Goal: Task Accomplishment & Management: Complete application form

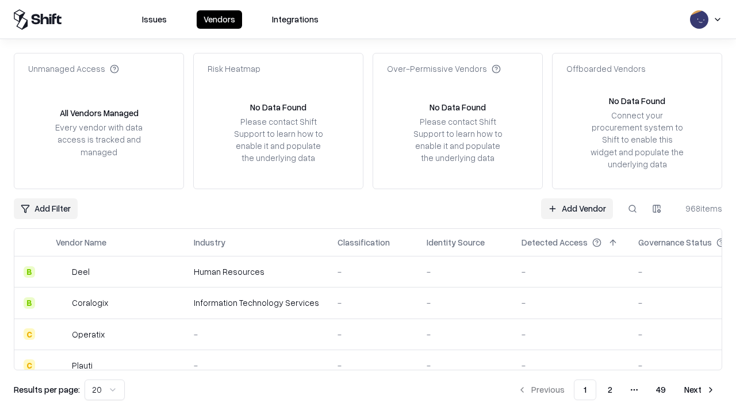
click at [577, 208] on link "Add Vendor" at bounding box center [577, 208] width 72 height 21
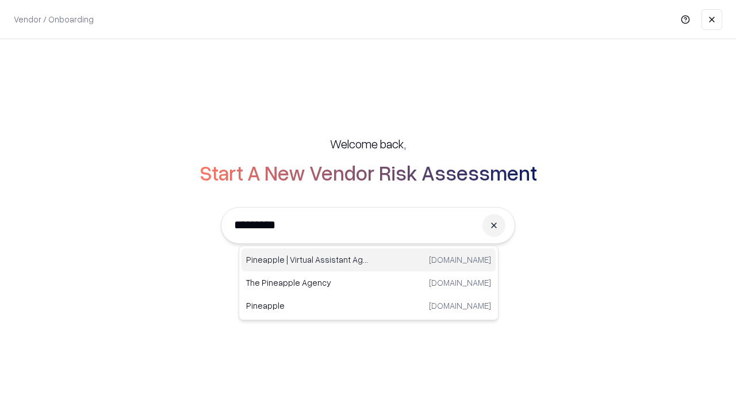
click at [369, 260] on div "Pineapple | Virtual Assistant Agency trypineapple.com" at bounding box center [368, 259] width 254 height 23
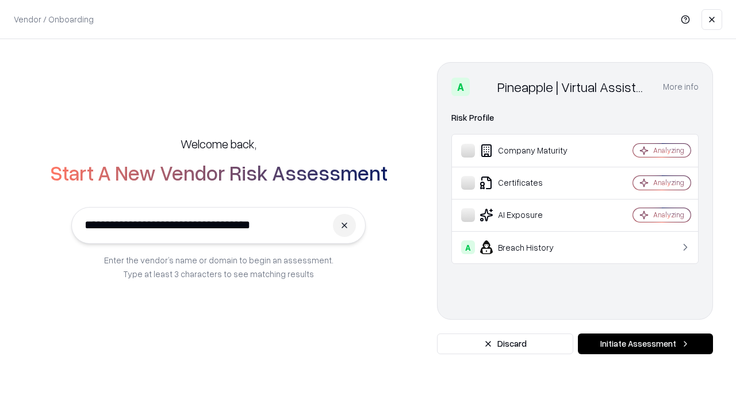
type input "**********"
click at [645, 344] on button "Initiate Assessment" at bounding box center [645, 343] width 135 height 21
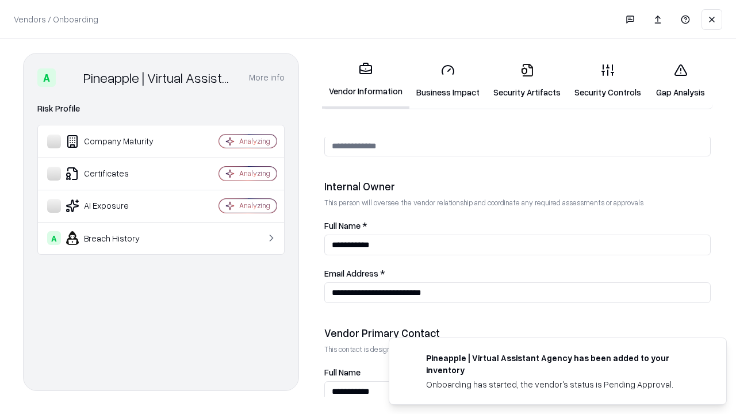
scroll to position [596, 0]
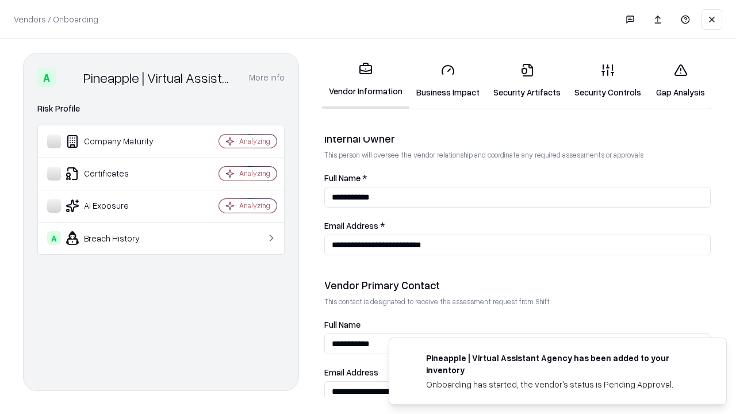
click at [448, 80] on link "Business Impact" at bounding box center [447, 80] width 77 height 53
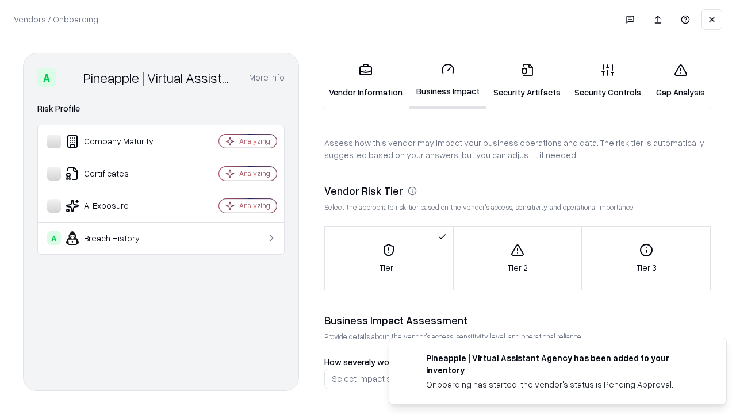
click at [527, 80] on link "Security Artifacts" at bounding box center [526, 80] width 81 height 53
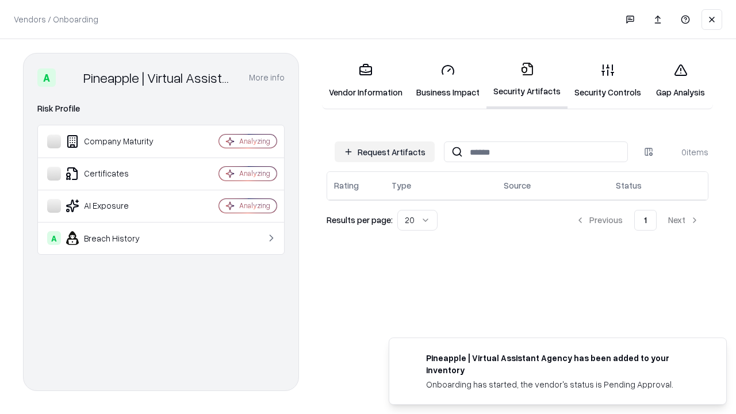
click at [385, 152] on button "Request Artifacts" at bounding box center [385, 151] width 100 height 21
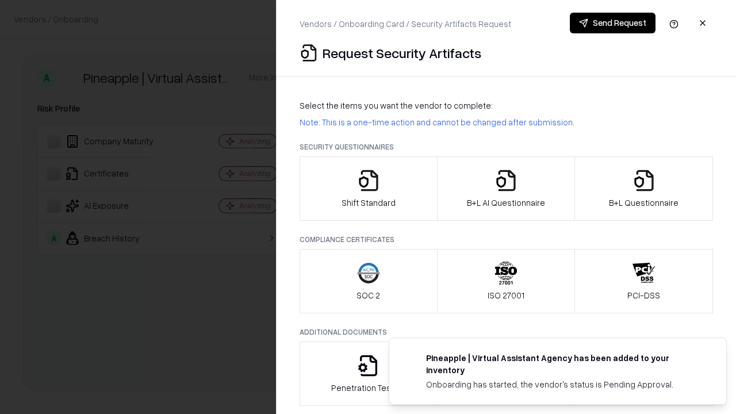
click at [368, 189] on icon "button" at bounding box center [368, 180] width 23 height 23
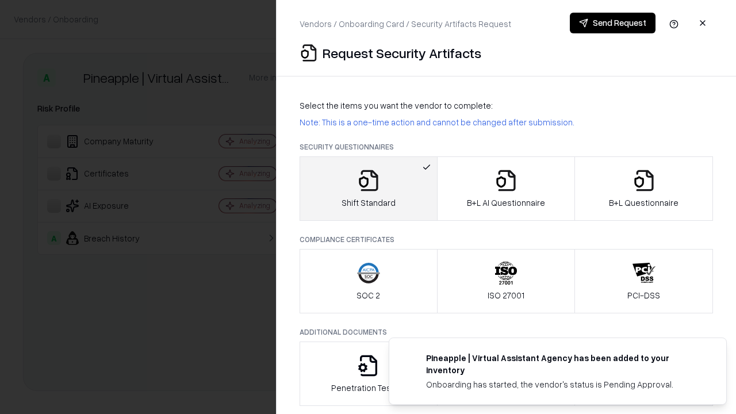
click at [612, 23] on button "Send Request" at bounding box center [613, 23] width 86 height 21
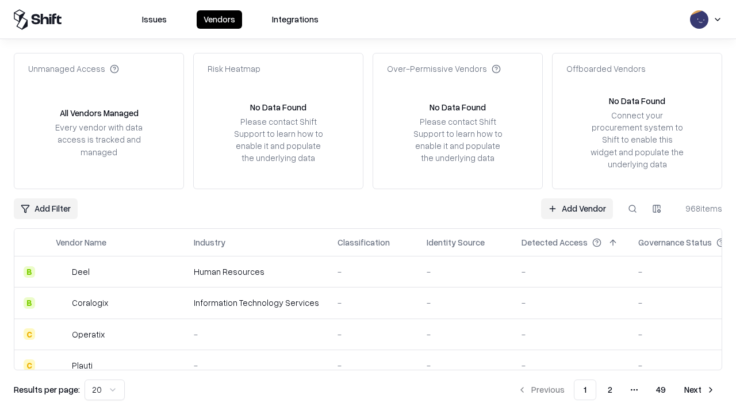
click at [632, 208] on button at bounding box center [632, 208] width 21 height 21
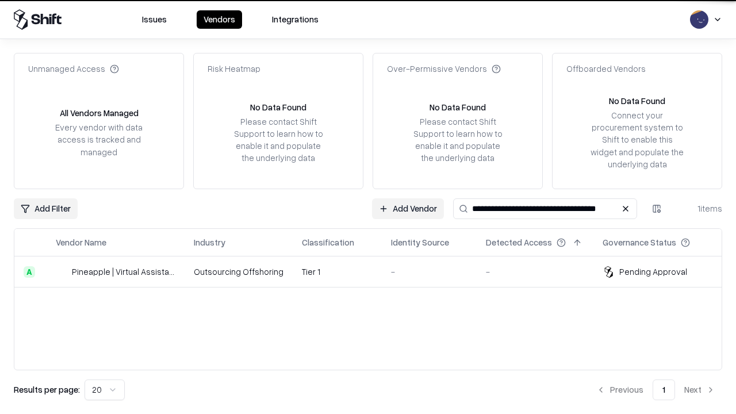
type input "**********"
click at [375, 271] on td "Tier 1" at bounding box center [337, 271] width 89 height 31
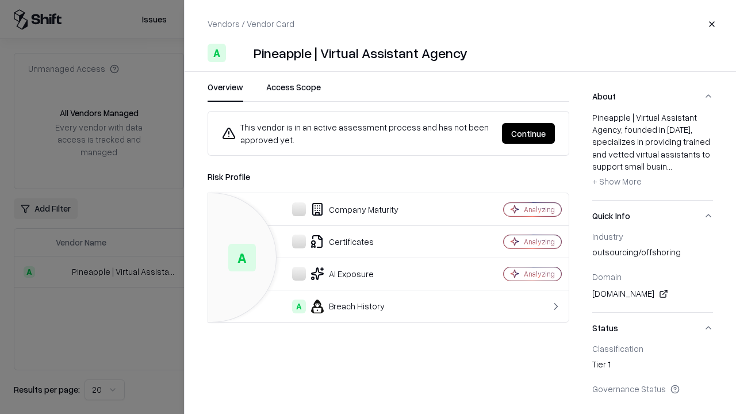
click at [528, 133] on button "Continue" at bounding box center [528, 133] width 53 height 21
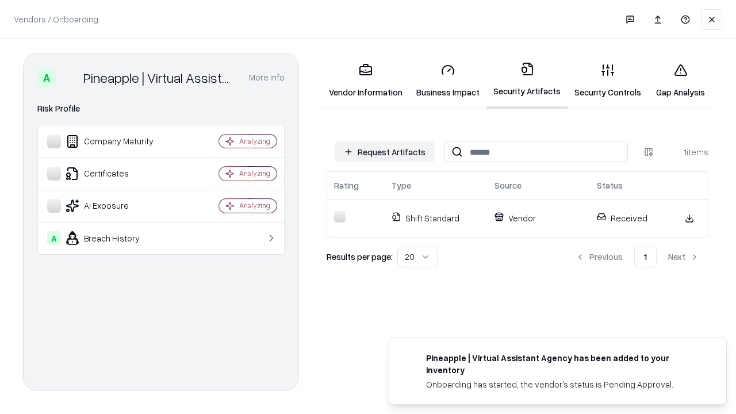
click at [680, 80] on link "Gap Analysis" at bounding box center [680, 80] width 65 height 53
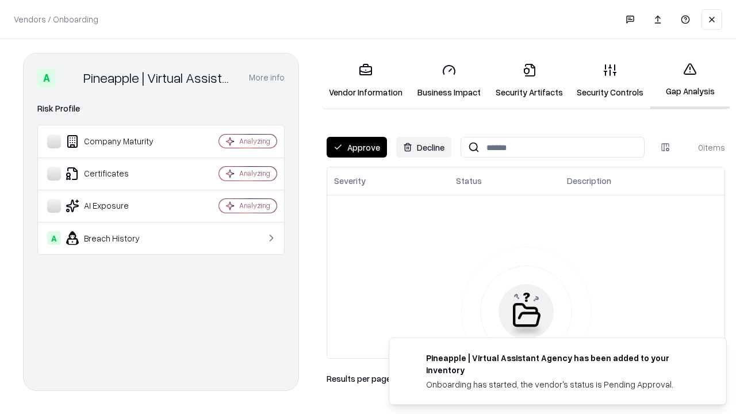
click at [356, 147] on button "Approve" at bounding box center [357, 147] width 60 height 21
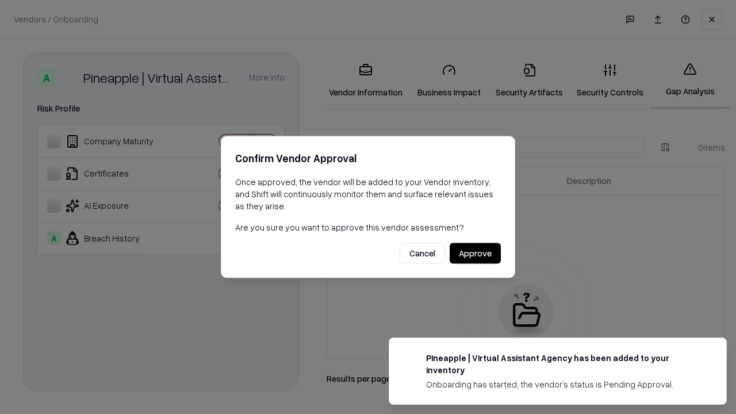
click at [475, 253] on button "Approve" at bounding box center [475, 253] width 51 height 21
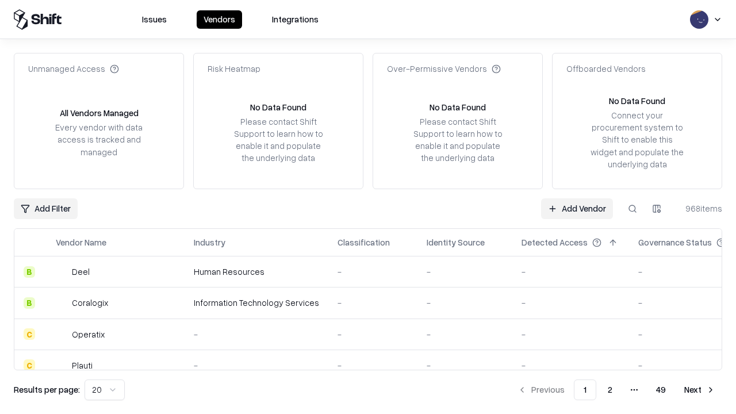
type input "**********"
click at [577, 208] on link "Add Vendor" at bounding box center [577, 208] width 72 height 21
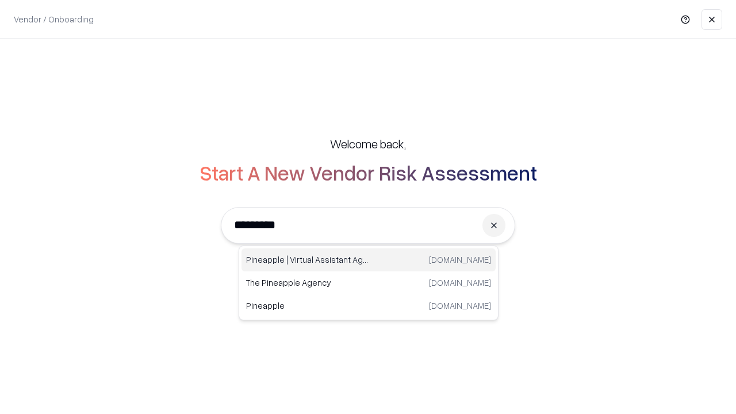
click at [369, 260] on div "Pineapple | Virtual Assistant Agency trypineapple.com" at bounding box center [368, 259] width 254 height 23
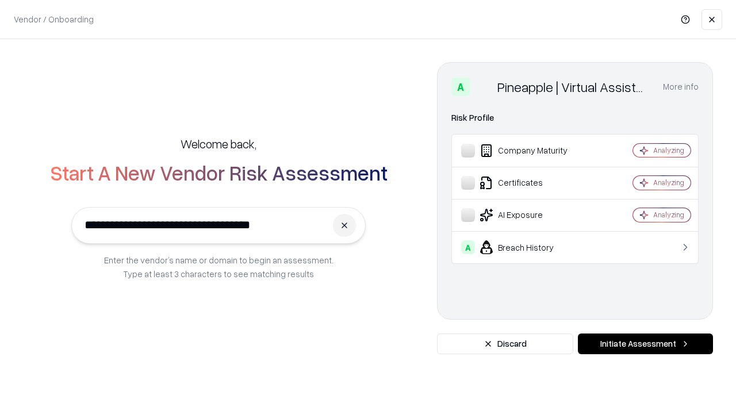
type input "**********"
click at [645, 344] on button "Initiate Assessment" at bounding box center [645, 343] width 135 height 21
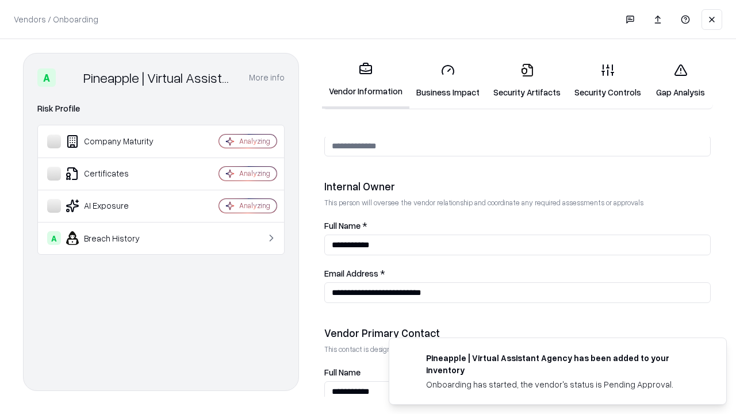
scroll to position [596, 0]
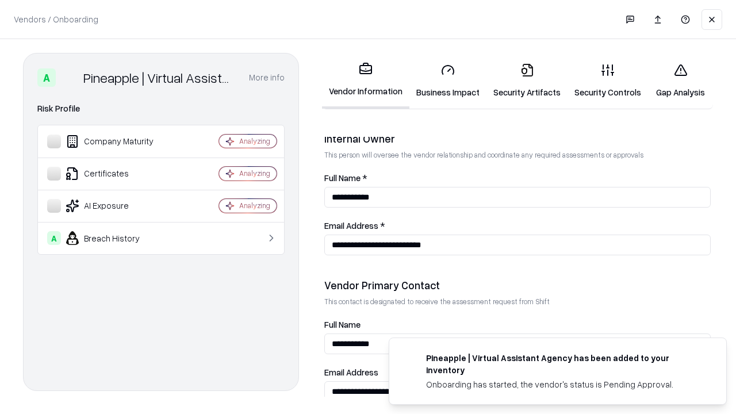
click at [680, 80] on link "Gap Analysis" at bounding box center [680, 80] width 65 height 53
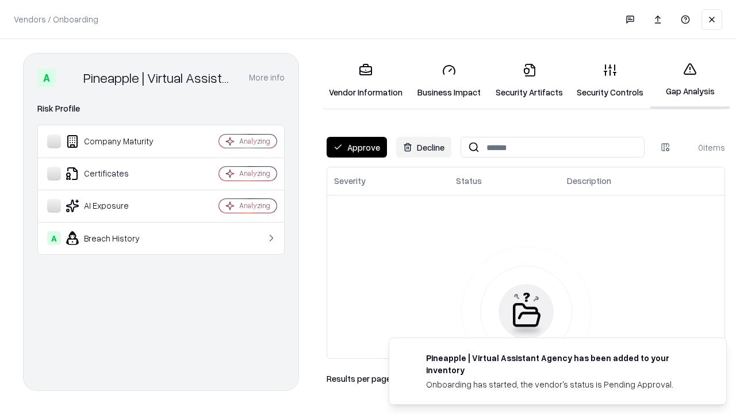
click at [356, 147] on button "Approve" at bounding box center [357, 147] width 60 height 21
